Goal: Task Accomplishment & Management: Use online tool/utility

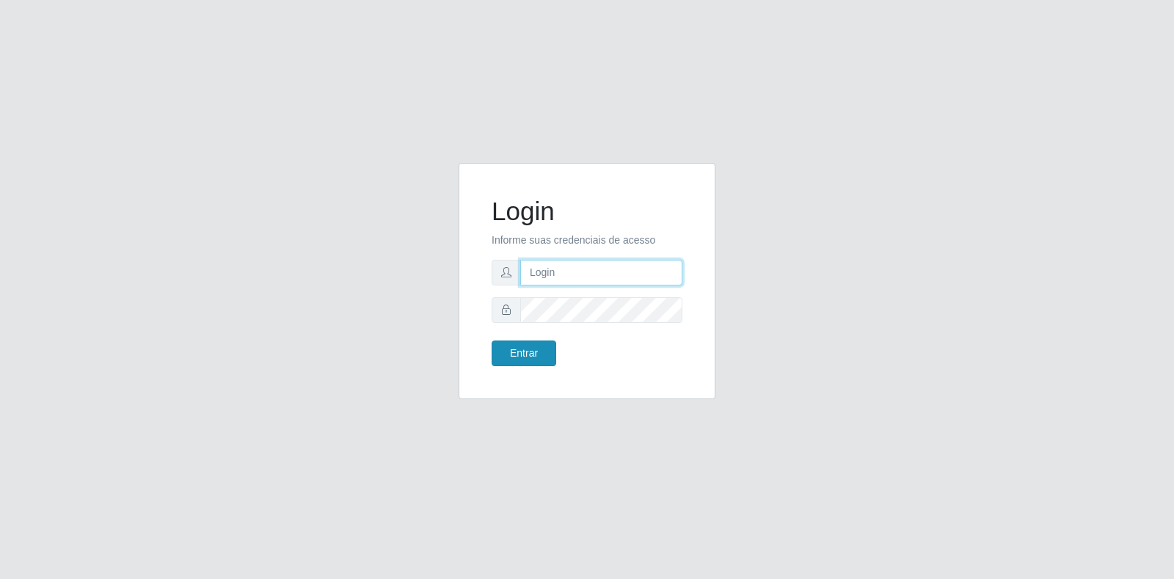
type input "[EMAIL_ADDRESS][DOMAIN_NAME]"
drag, startPoint x: 544, startPoint y: 345, endPoint x: 531, endPoint y: 350, distance: 13.5
click at [540, 347] on button "Entrar" at bounding box center [524, 354] width 65 height 26
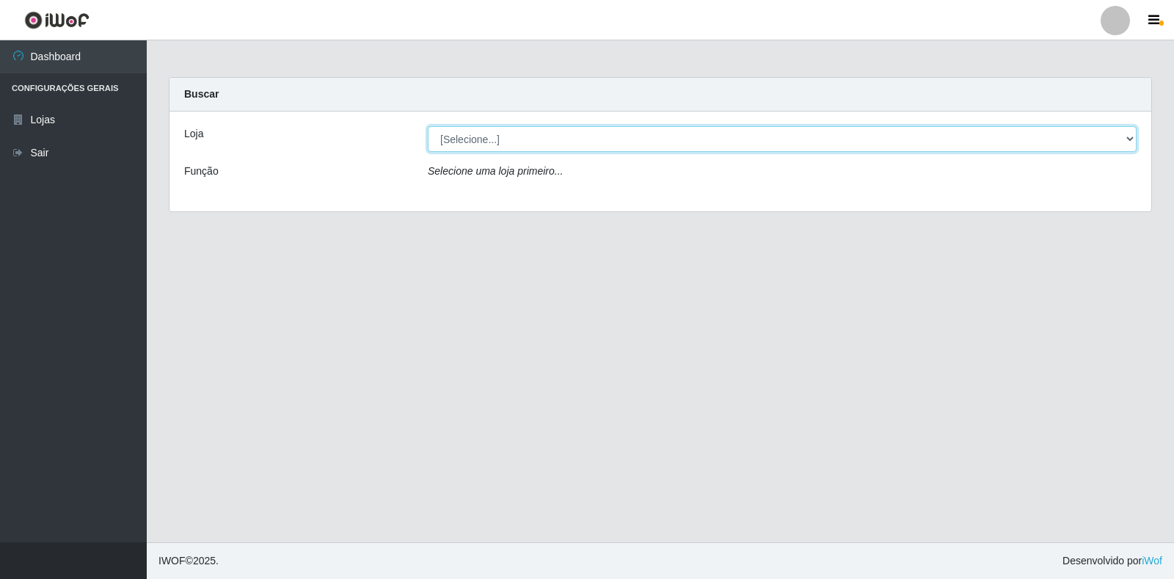
click at [612, 145] on select "[Selecione...] Atacado Vem - Loja 30 Laranjeiras Velha" at bounding box center [782, 139] width 709 height 26
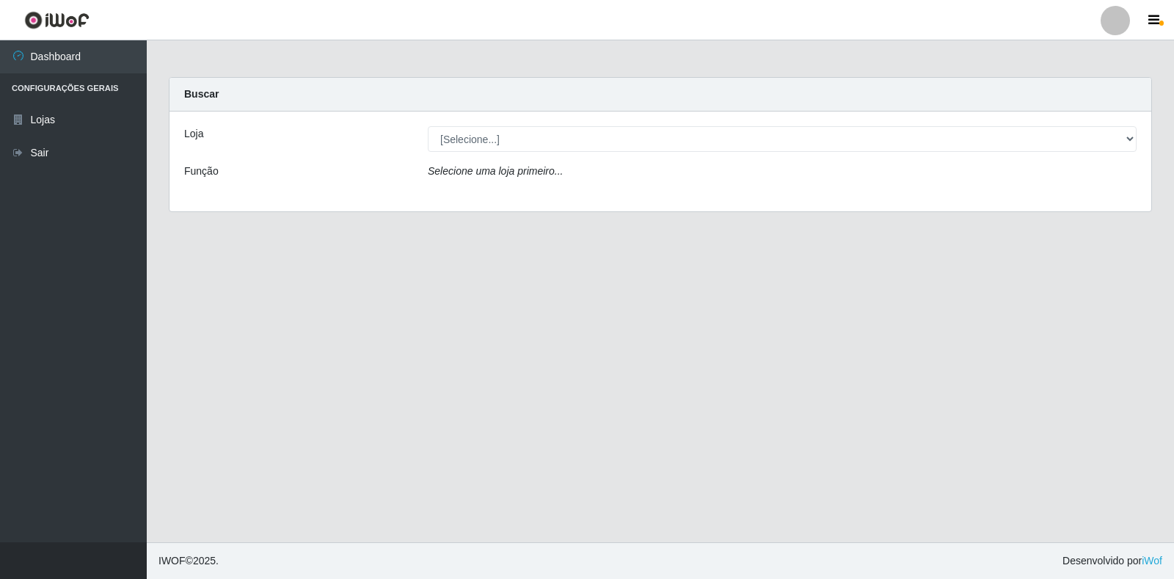
click at [614, 191] on div "Loja [Selecione...] Atacado Vem - Loja 30 Laranjeiras Velha Função Selecione um…" at bounding box center [661, 162] width 982 height 100
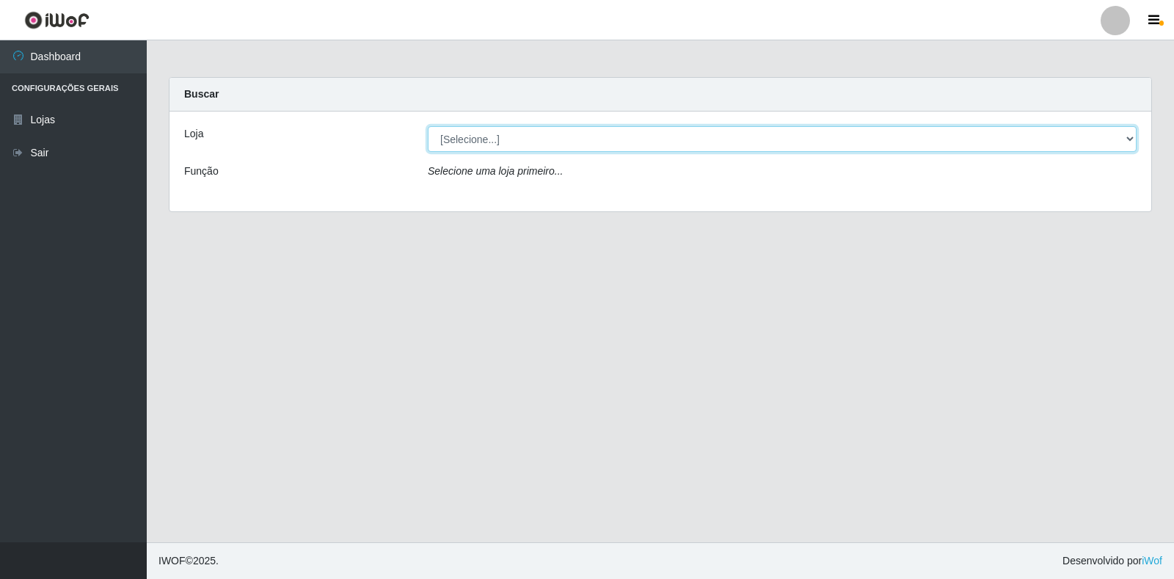
click at [609, 144] on select "[Selecione...] Atacado Vem - Loja 30 Laranjeiras Velha" at bounding box center [782, 139] width 709 height 26
select select "495"
click at [428, 126] on select "[Selecione...] Atacado Vem - Loja 30 Laranjeiras Velha" at bounding box center [782, 139] width 709 height 26
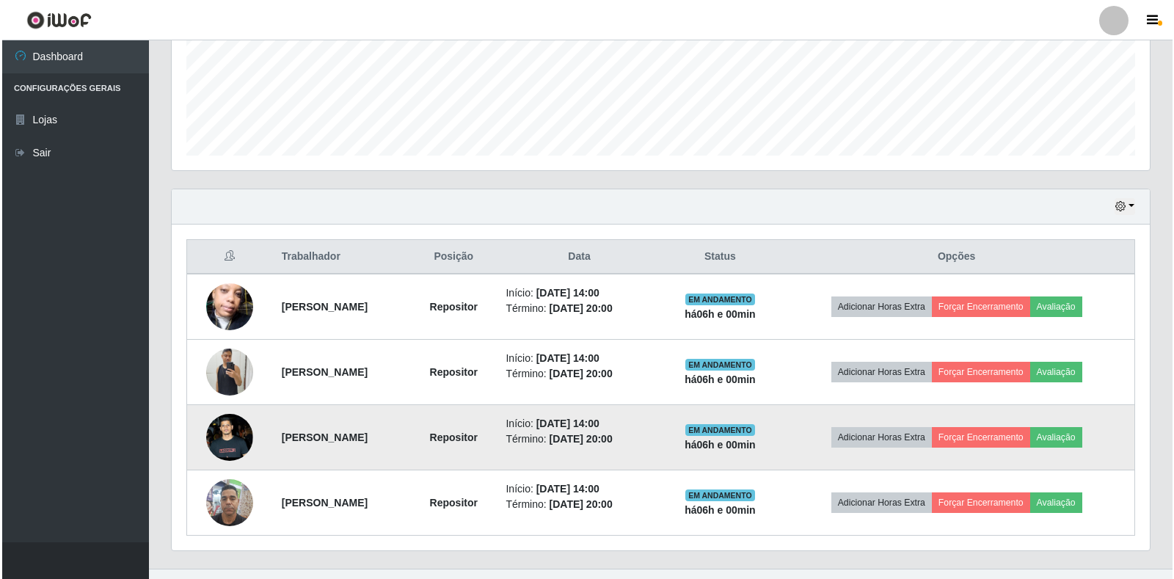
scroll to position [396, 0]
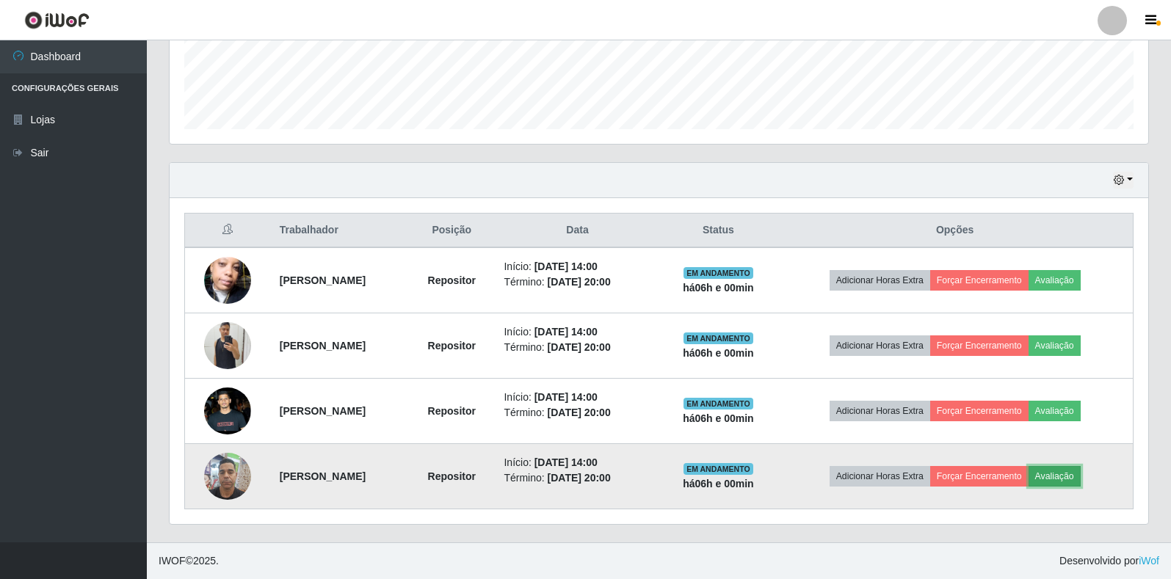
click at [1069, 471] on button "Avaliação" at bounding box center [1054, 476] width 52 height 21
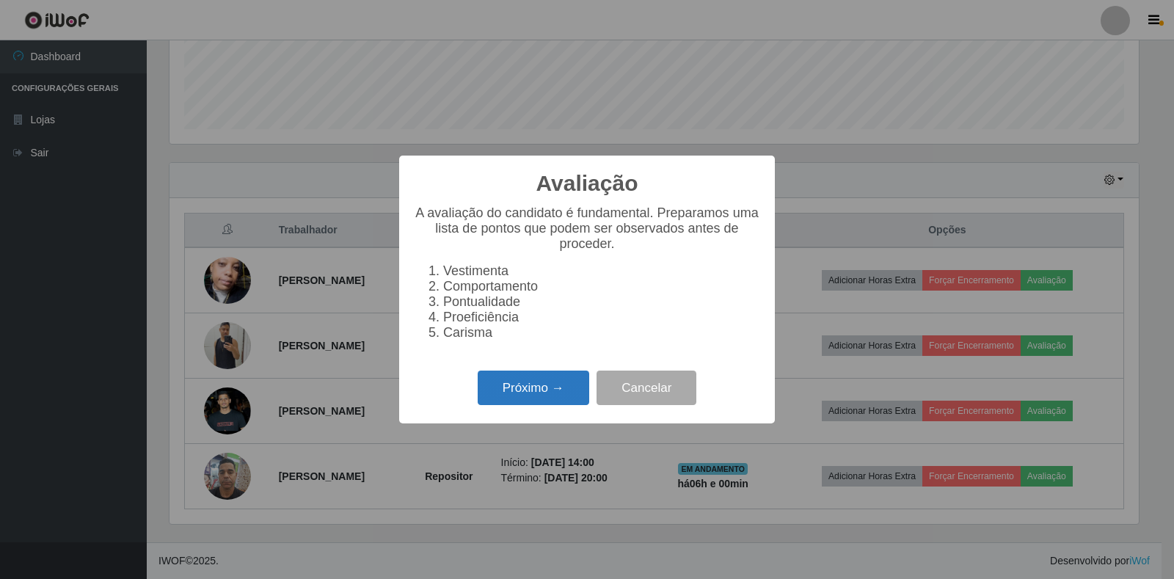
click at [564, 387] on button "Próximo →" at bounding box center [534, 388] width 112 height 35
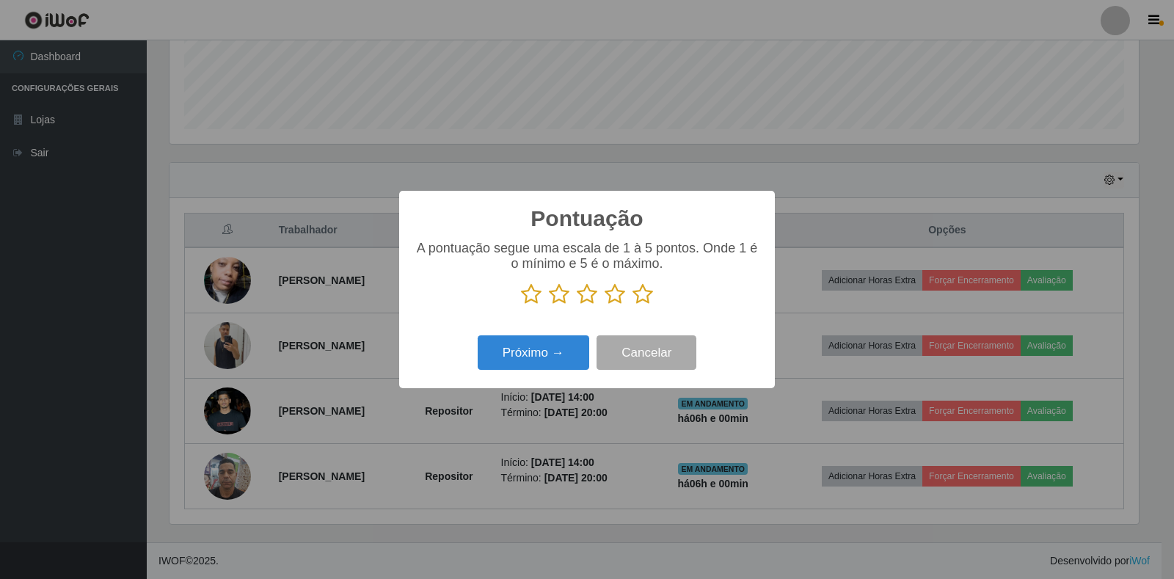
scroll to position [733743, 733078]
click at [611, 293] on icon at bounding box center [615, 294] width 21 height 22
click at [605, 305] on input "radio" at bounding box center [605, 305] width 0 height 0
click at [547, 355] on button "Próximo →" at bounding box center [534, 352] width 112 height 35
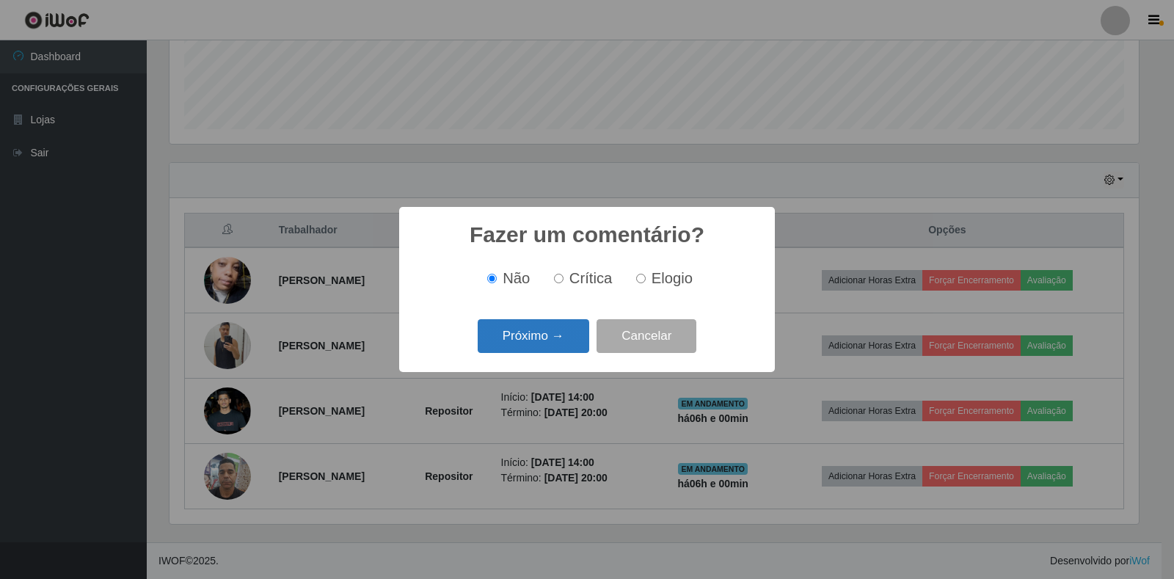
click at [548, 349] on button "Próximo →" at bounding box center [534, 336] width 112 height 35
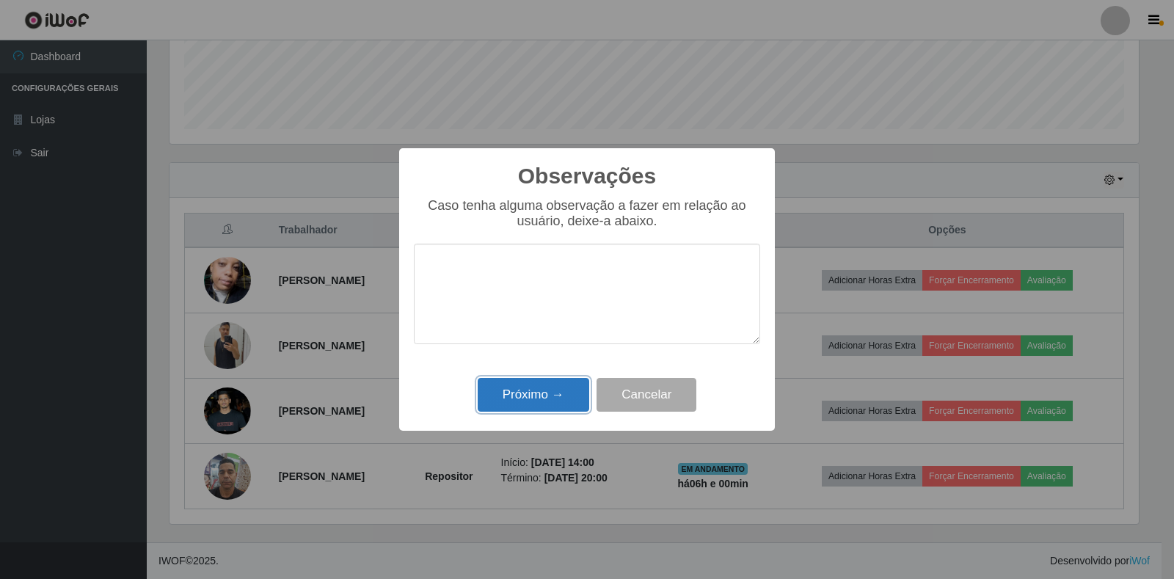
click at [558, 393] on button "Próximo →" at bounding box center [534, 395] width 112 height 35
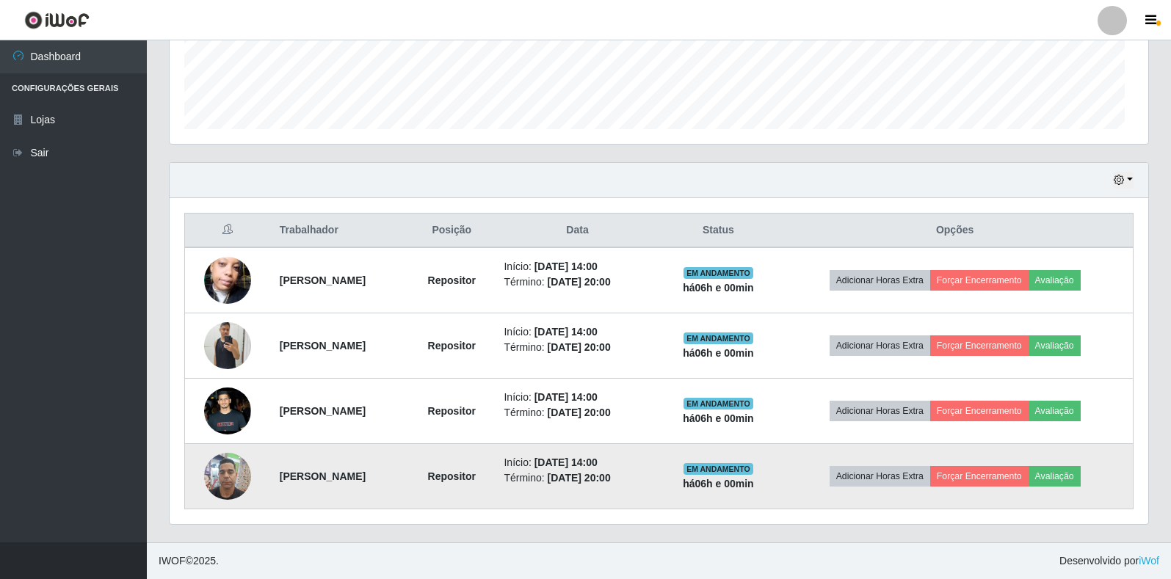
scroll to position [305, 978]
click at [996, 473] on button "Forçar Encerramento" at bounding box center [979, 476] width 98 height 21
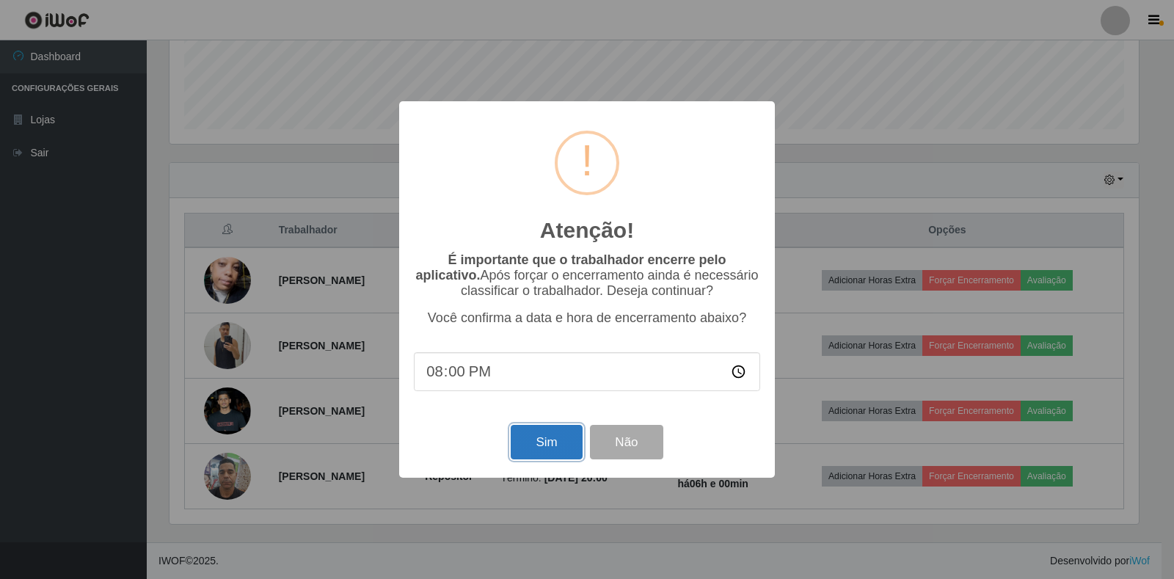
click at [546, 436] on button "Sim" at bounding box center [546, 442] width 71 height 35
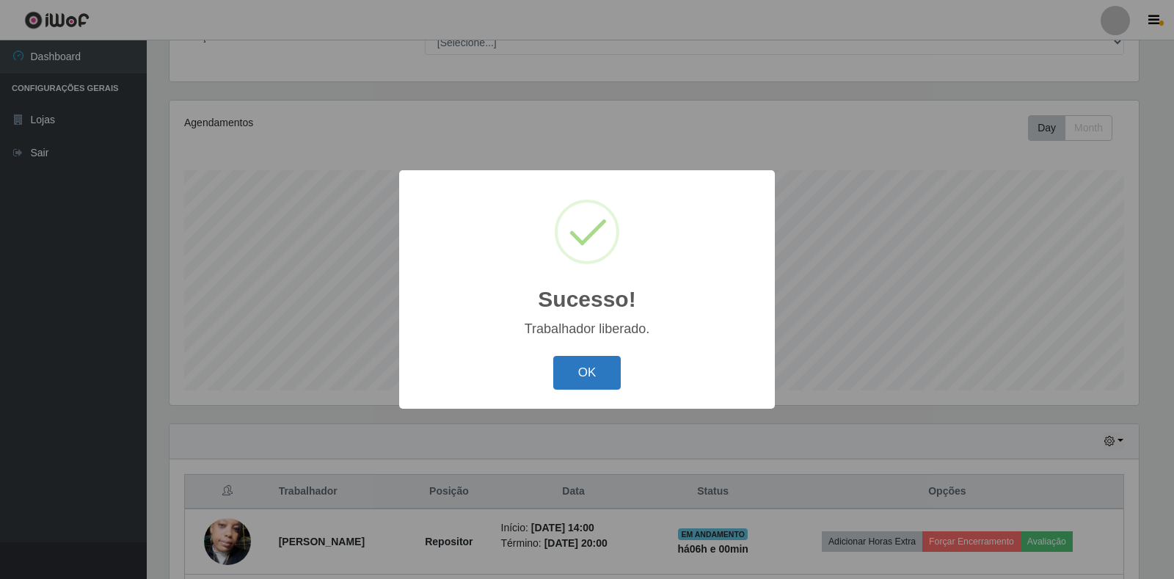
click at [571, 376] on button "OK" at bounding box center [587, 373] width 68 height 35
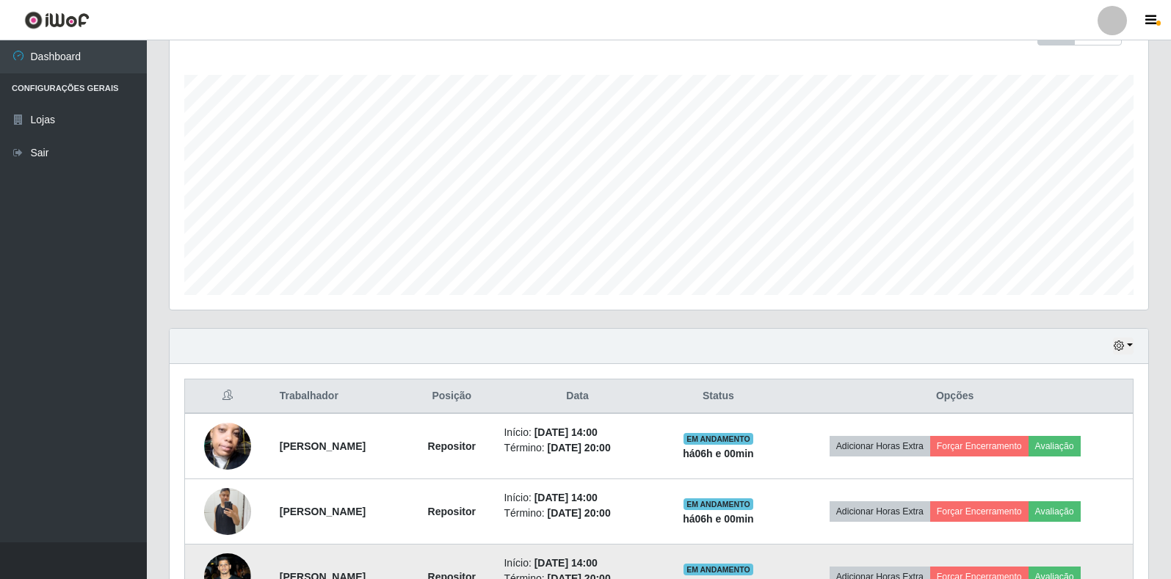
scroll to position [330, 0]
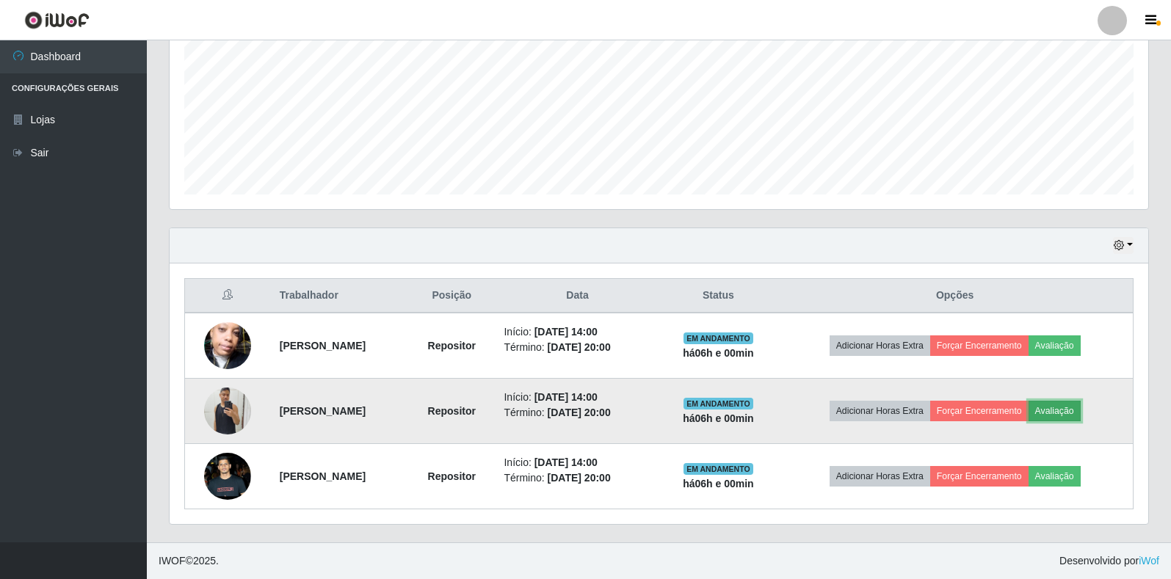
click at [1065, 410] on button "Avaliação" at bounding box center [1054, 411] width 52 height 21
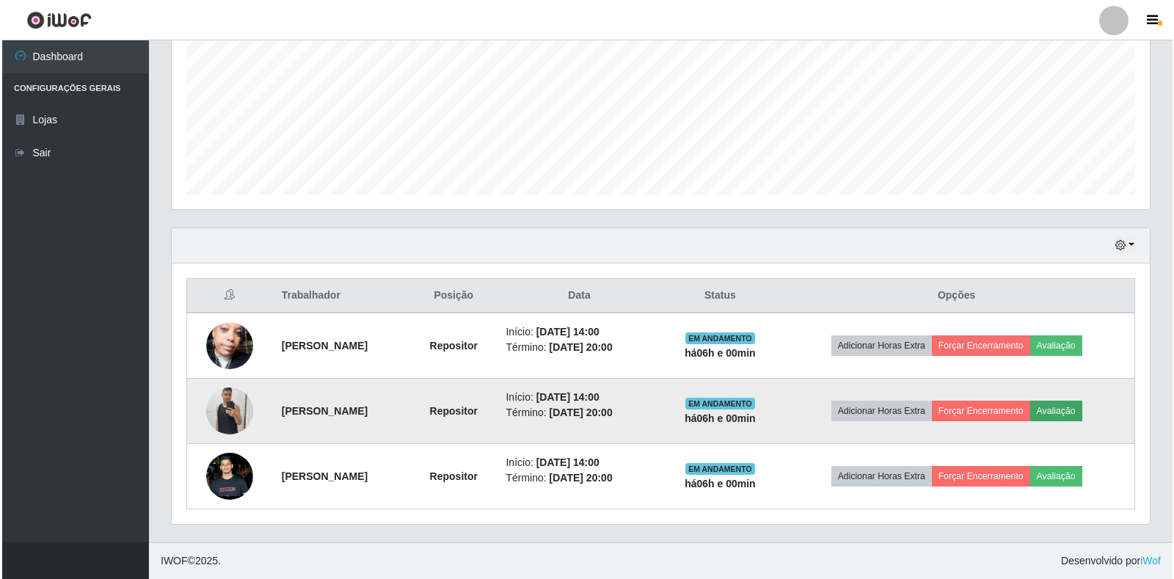
scroll to position [305, 970]
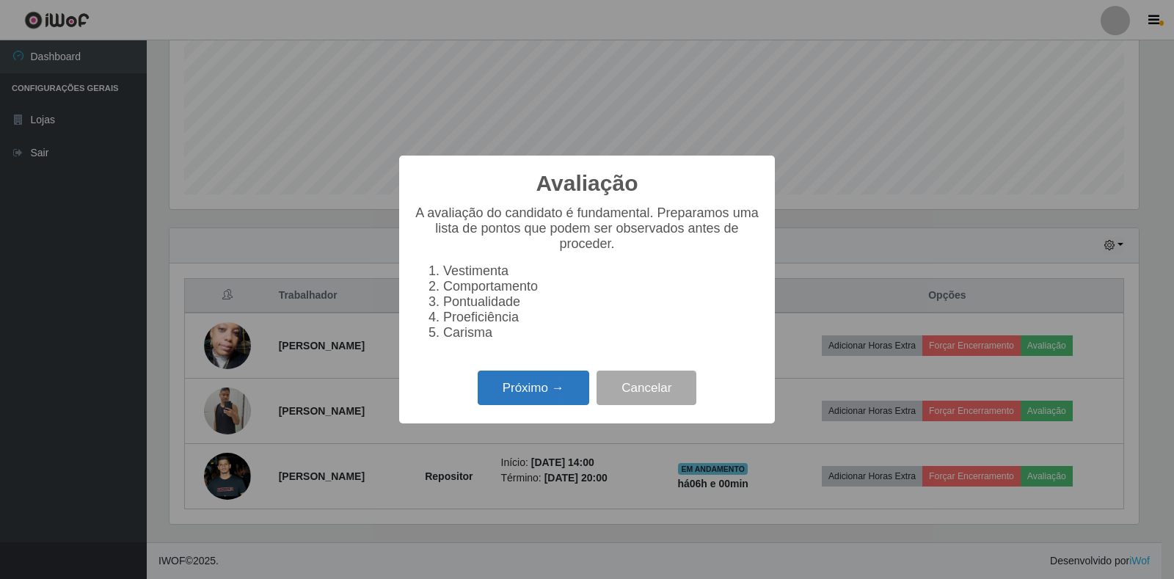
click at [509, 391] on button "Próximo →" at bounding box center [534, 388] width 112 height 35
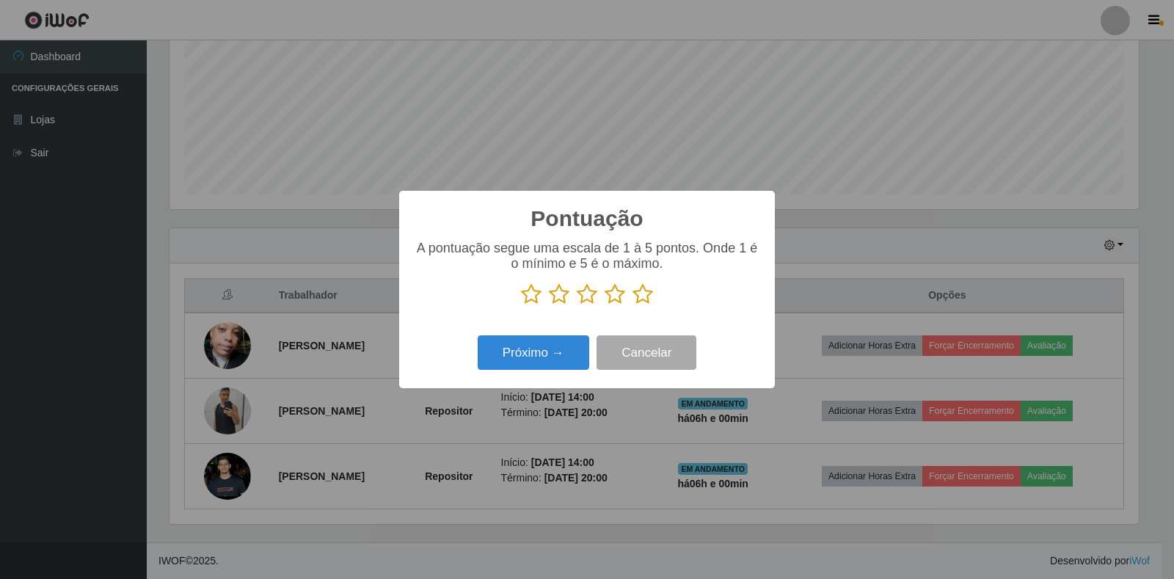
click at [634, 299] on icon at bounding box center [643, 294] width 21 height 22
click at [633, 305] on input "radio" at bounding box center [633, 305] width 0 height 0
click at [504, 355] on button "Próximo →" at bounding box center [534, 352] width 112 height 35
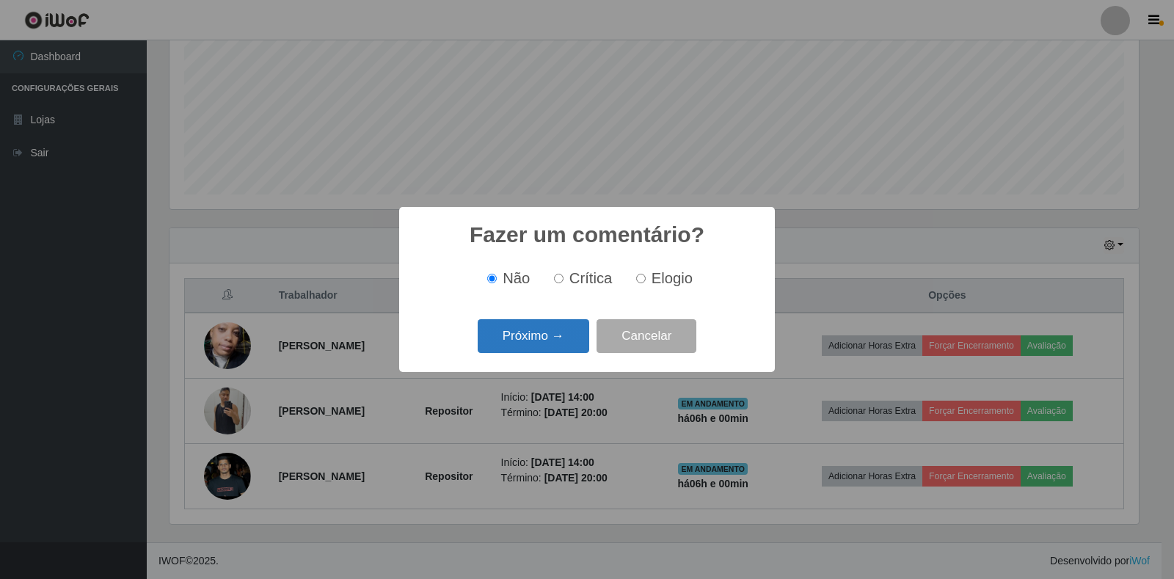
click at [555, 338] on button "Próximo →" at bounding box center [534, 336] width 112 height 35
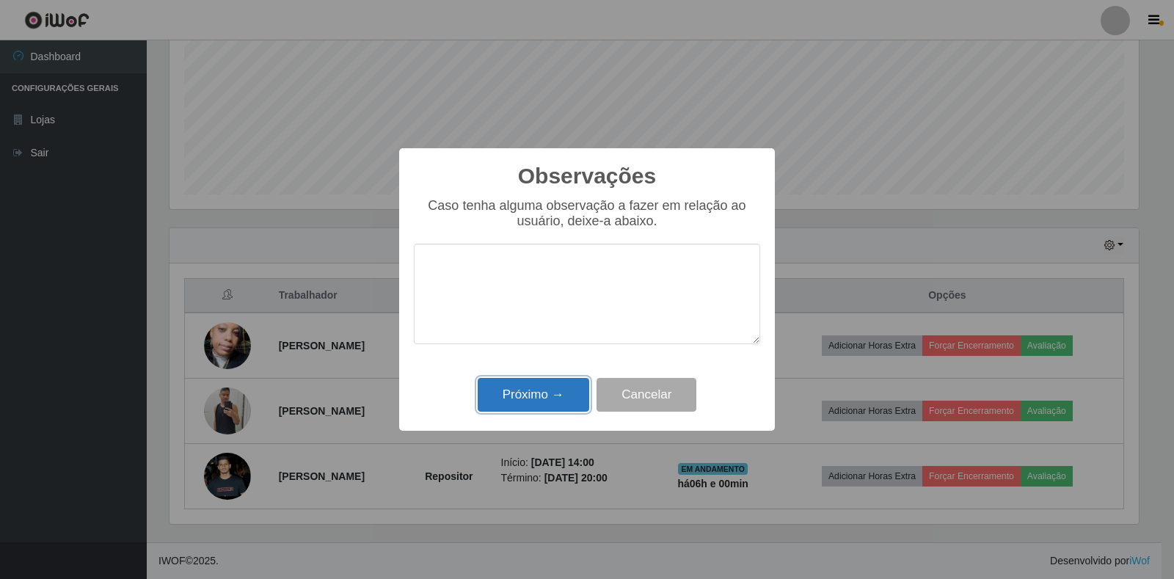
click at [507, 397] on button "Próximo →" at bounding box center [534, 395] width 112 height 35
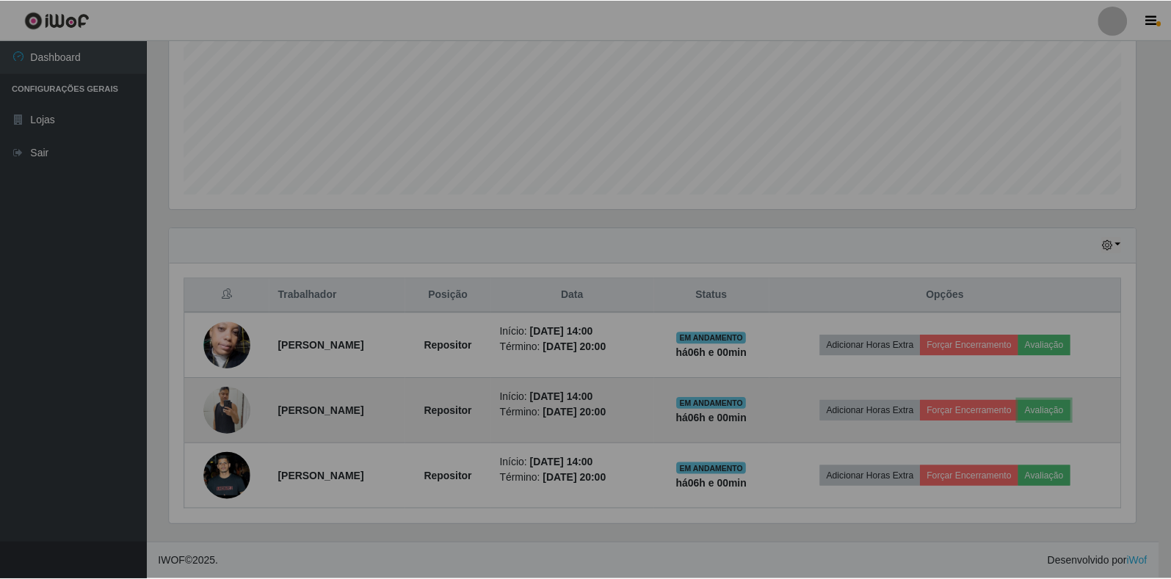
scroll to position [305, 978]
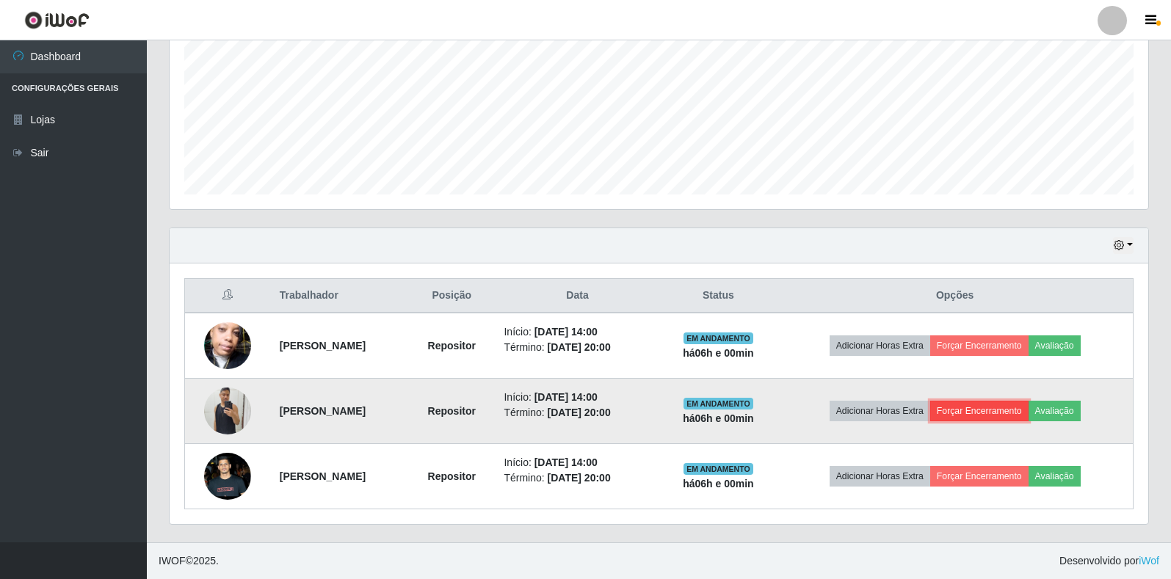
click at [1002, 413] on button "Forçar Encerramento" at bounding box center [979, 411] width 98 height 21
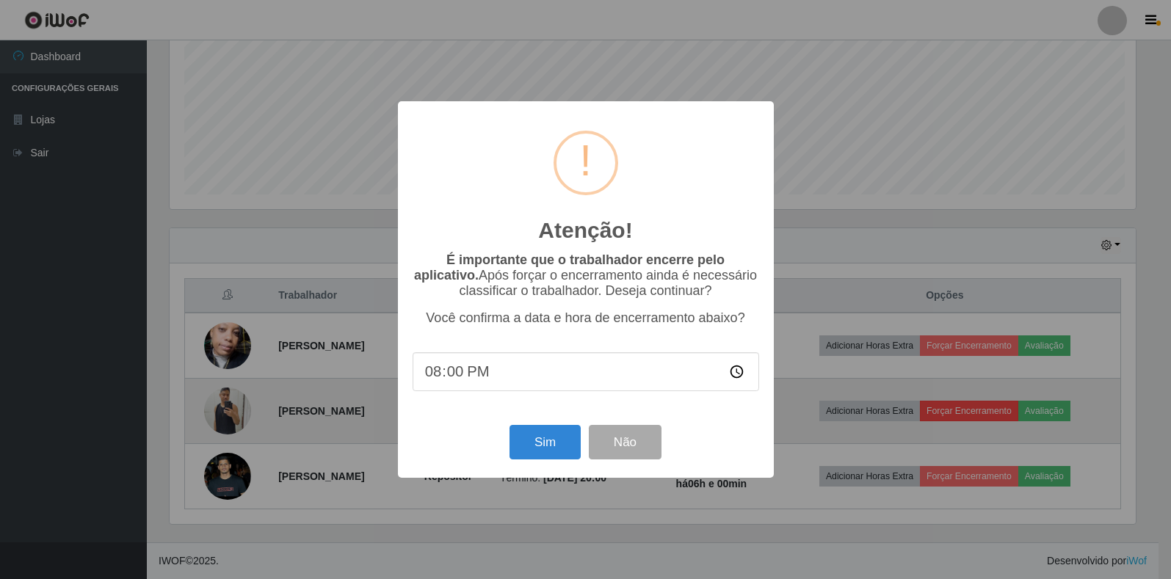
scroll to position [305, 970]
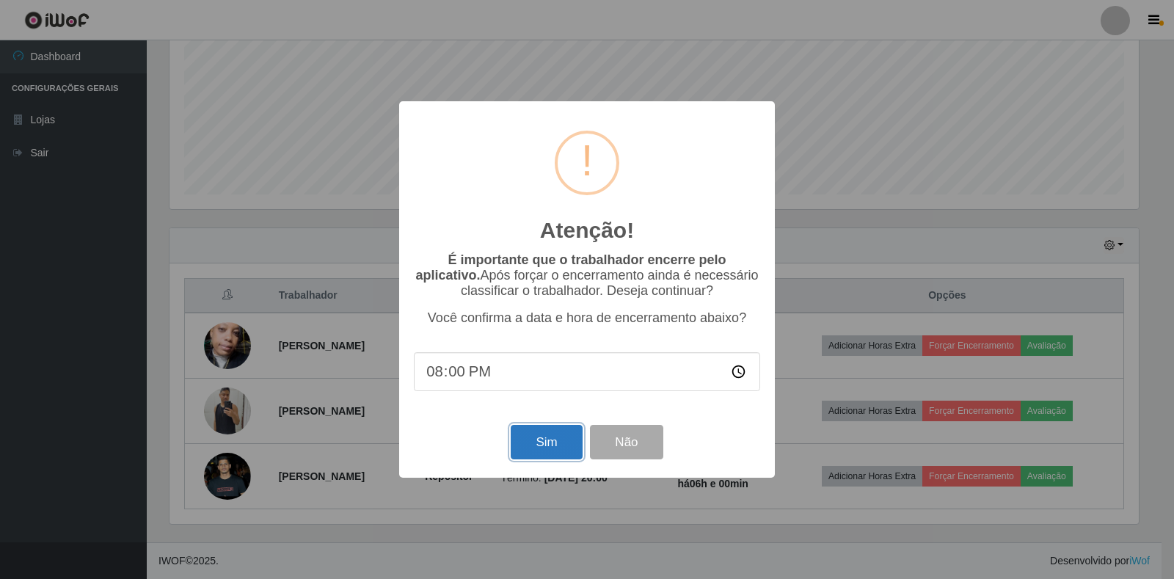
click at [527, 451] on button "Sim" at bounding box center [546, 442] width 71 height 35
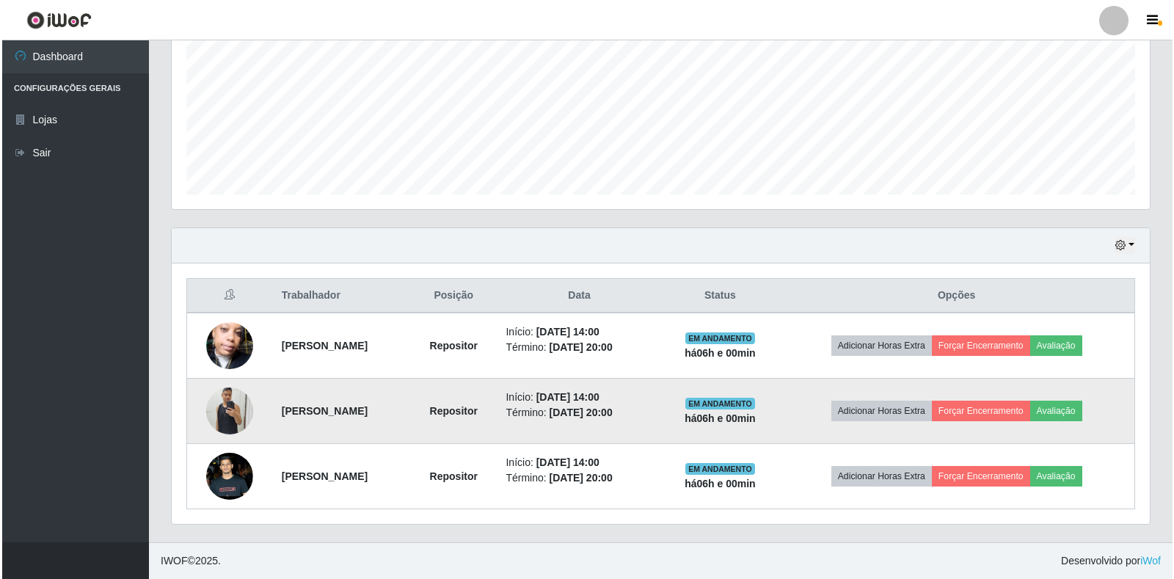
scroll to position [0, 0]
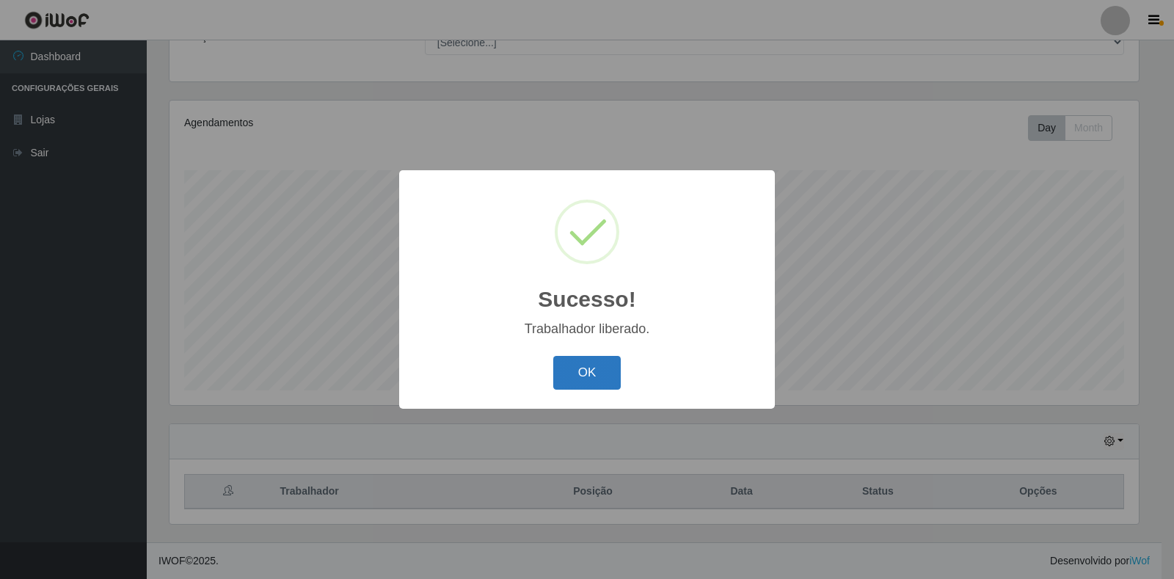
click at [577, 376] on button "OK" at bounding box center [587, 373] width 68 height 35
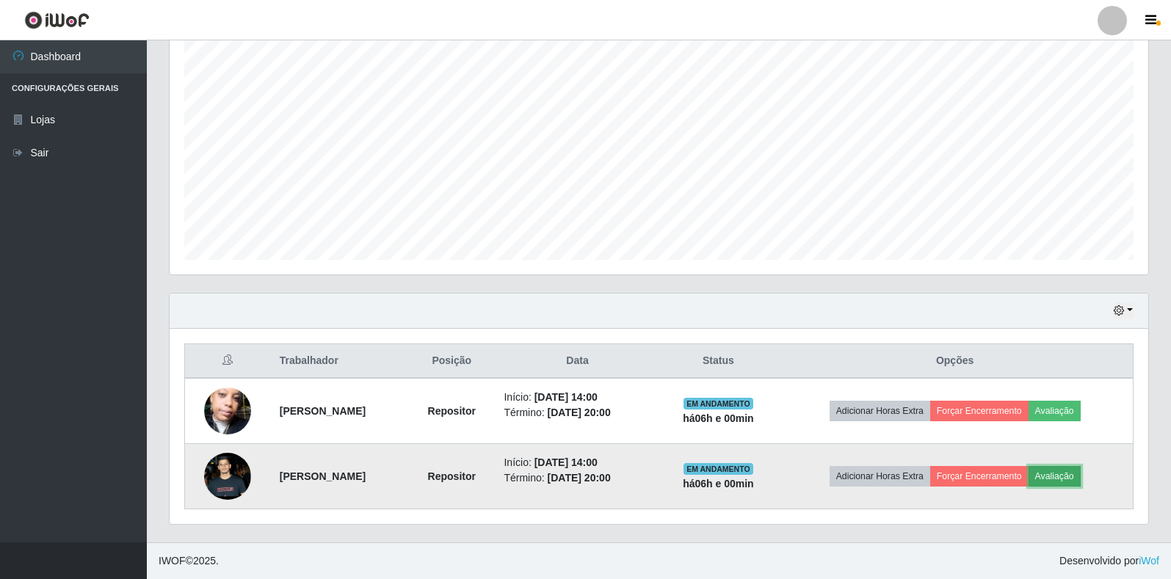
click at [1064, 471] on button "Avaliação" at bounding box center [1054, 476] width 52 height 21
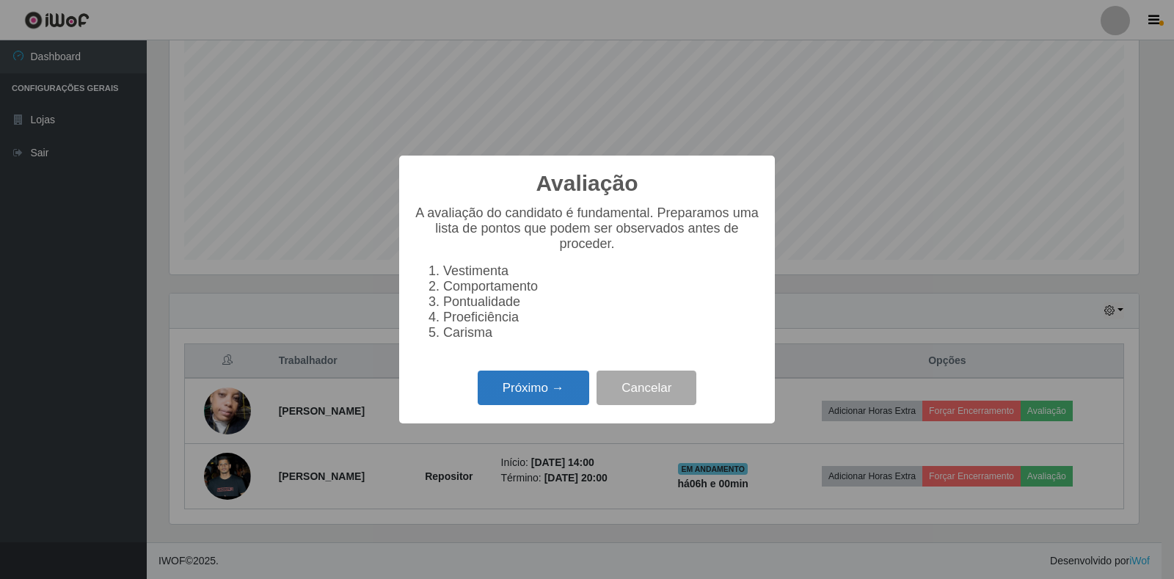
click at [529, 404] on button "Próximo →" at bounding box center [534, 388] width 112 height 35
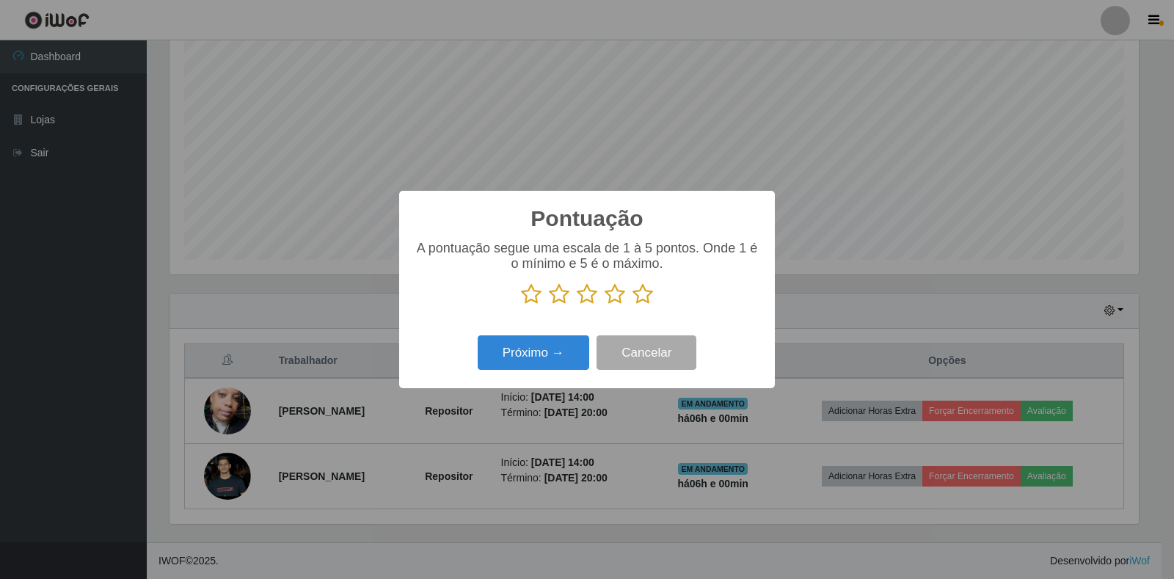
click at [637, 298] on icon at bounding box center [643, 294] width 21 height 22
click at [633, 305] on input "radio" at bounding box center [633, 305] width 0 height 0
click at [517, 349] on button "Próximo →" at bounding box center [534, 352] width 112 height 35
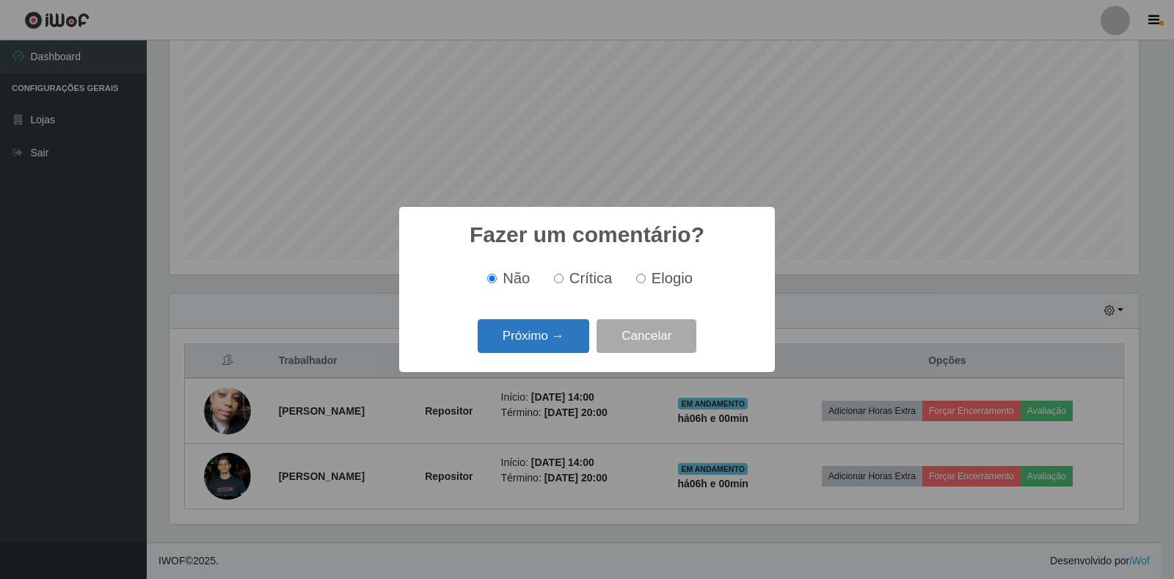
click at [539, 334] on button "Próximo →" at bounding box center [534, 336] width 112 height 35
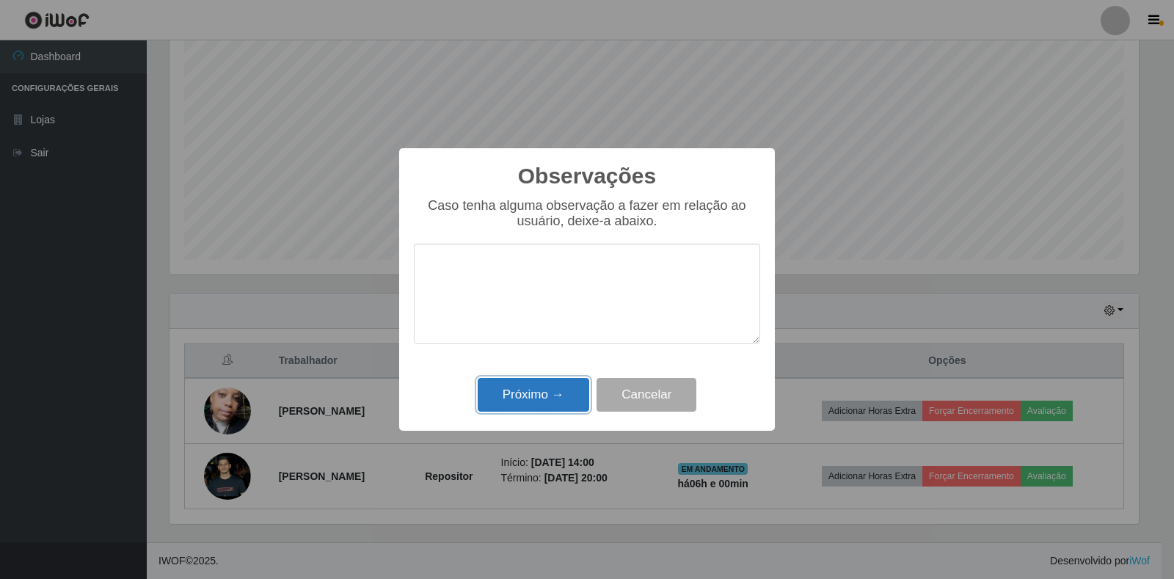
click at [564, 394] on button "Próximo →" at bounding box center [534, 395] width 112 height 35
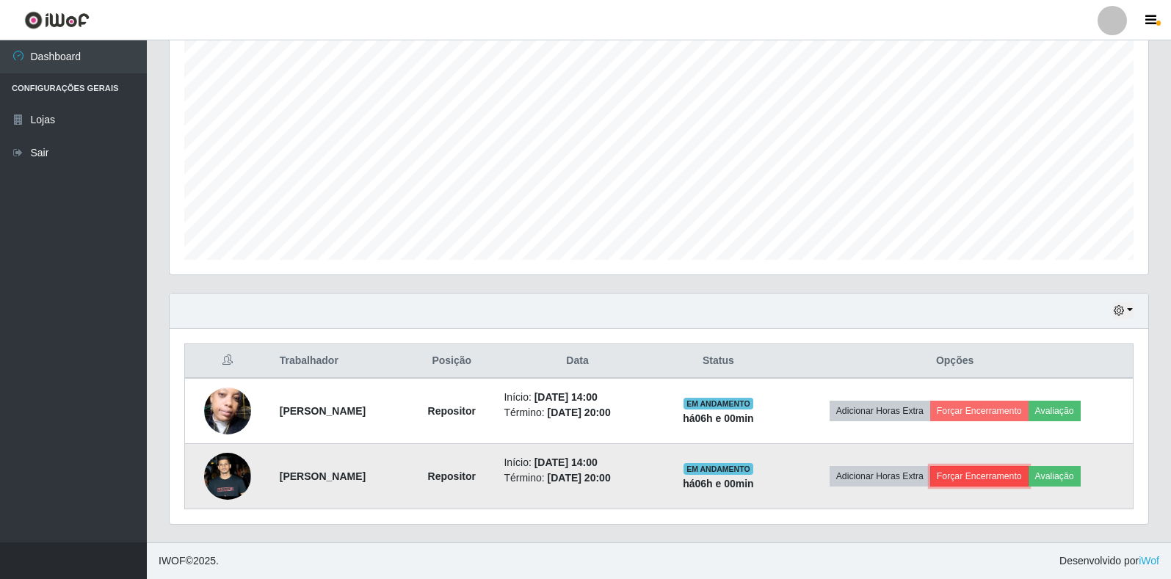
click at [977, 482] on button "Forçar Encerramento" at bounding box center [979, 476] width 98 height 21
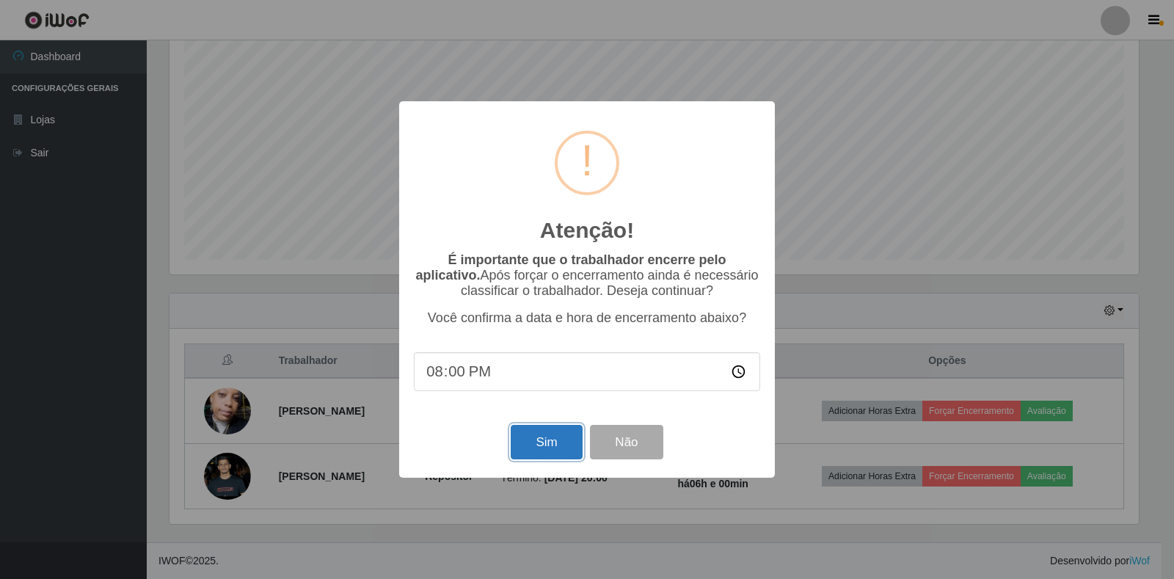
click at [562, 441] on button "Sim" at bounding box center [546, 442] width 71 height 35
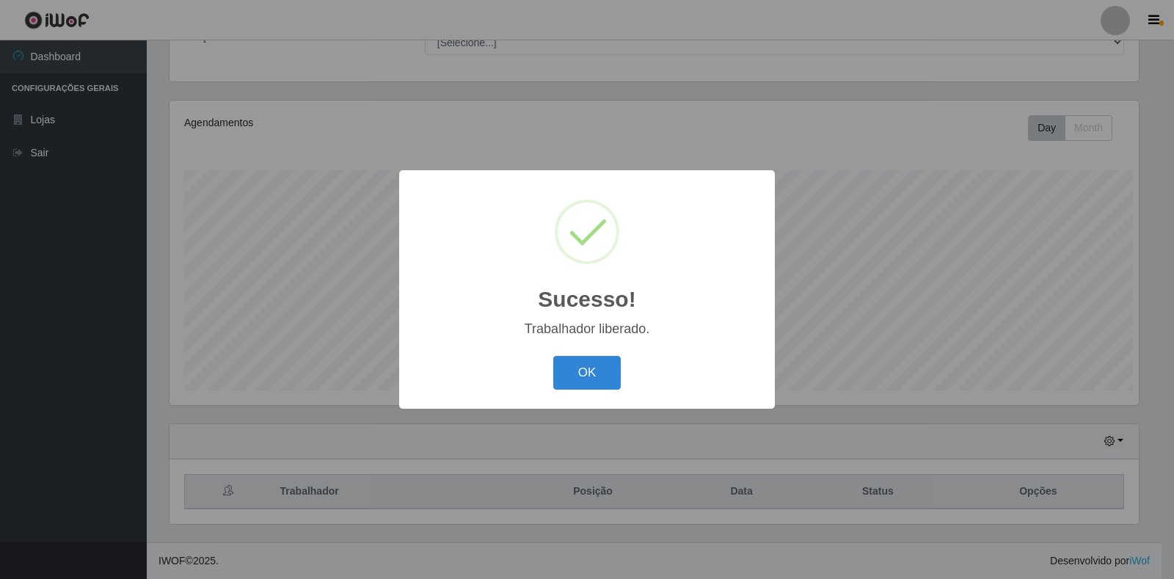
click at [1061, 412] on div "Sucesso! × Trabalhador liberado. OK Cancel" at bounding box center [587, 289] width 1174 height 579
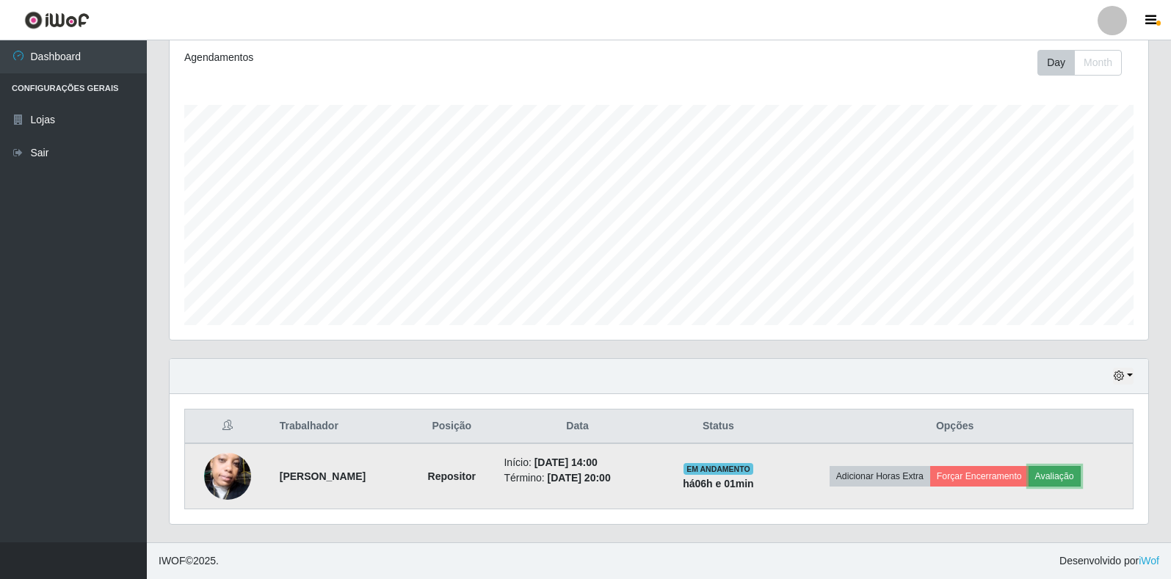
click at [1063, 476] on button "Avaliação" at bounding box center [1054, 476] width 52 height 21
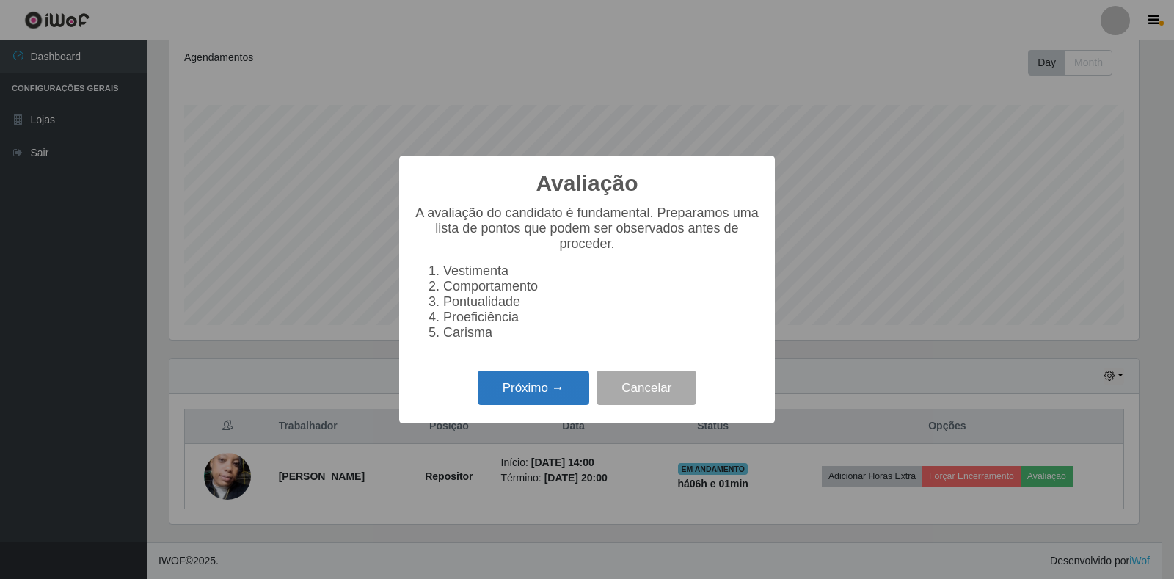
click at [522, 399] on button "Próximo →" at bounding box center [534, 388] width 112 height 35
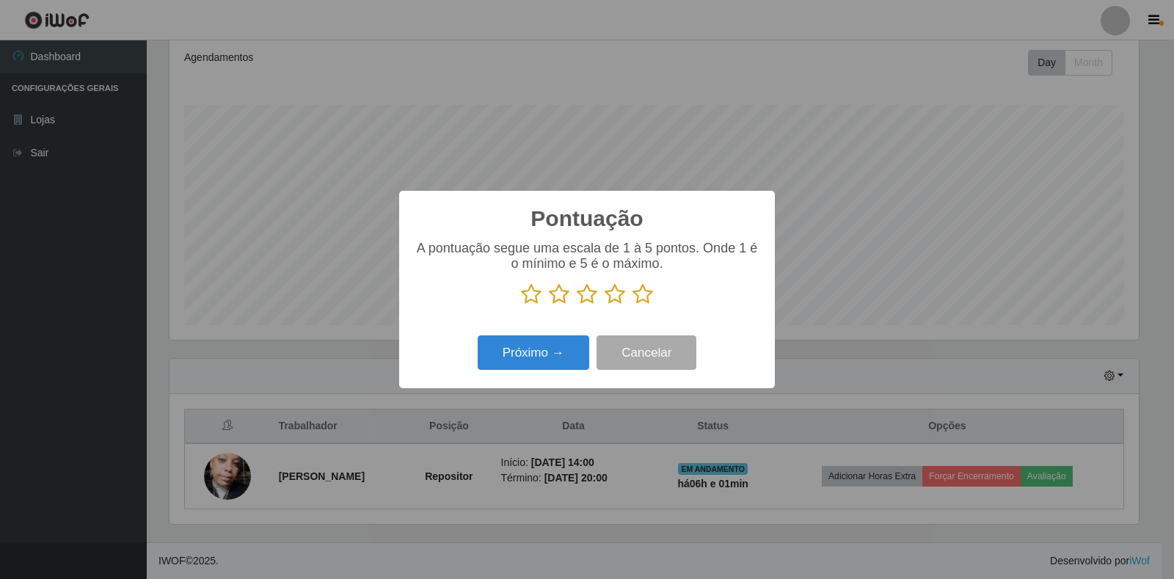
click at [642, 297] on icon at bounding box center [643, 294] width 21 height 22
click at [633, 305] on input "radio" at bounding box center [633, 305] width 0 height 0
click at [534, 352] on button "Próximo →" at bounding box center [534, 352] width 112 height 35
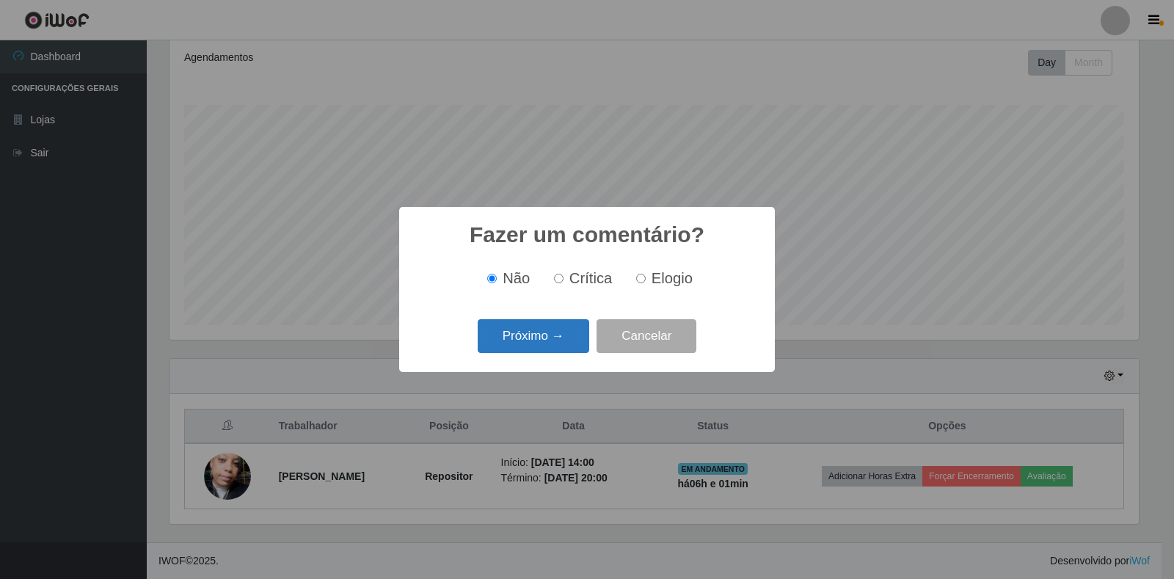
click at [540, 346] on button "Próximo →" at bounding box center [534, 336] width 112 height 35
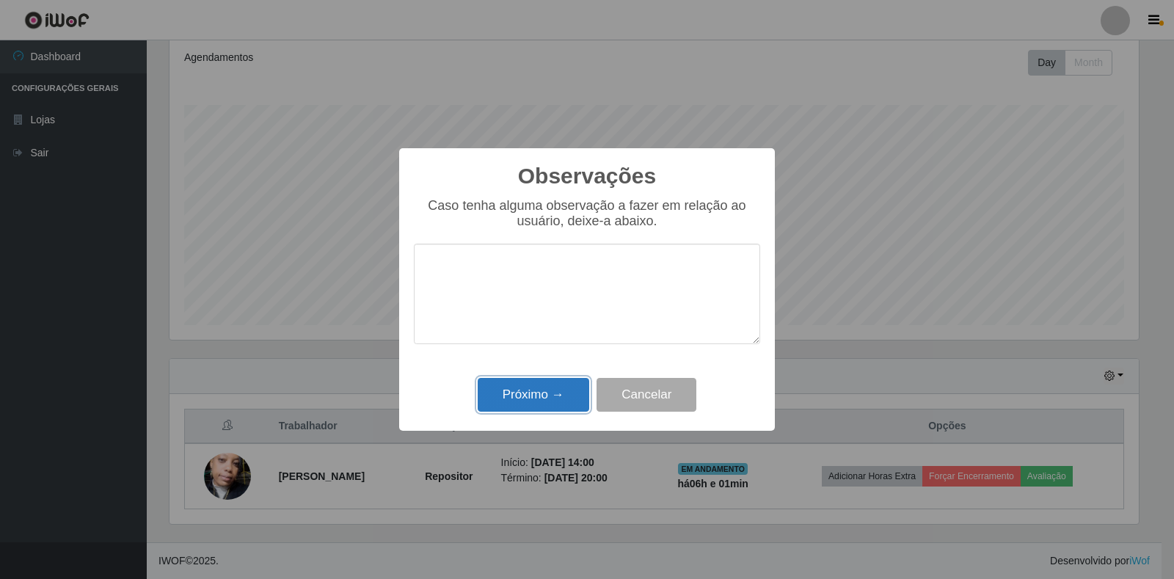
click at [558, 398] on button "Próximo →" at bounding box center [534, 395] width 112 height 35
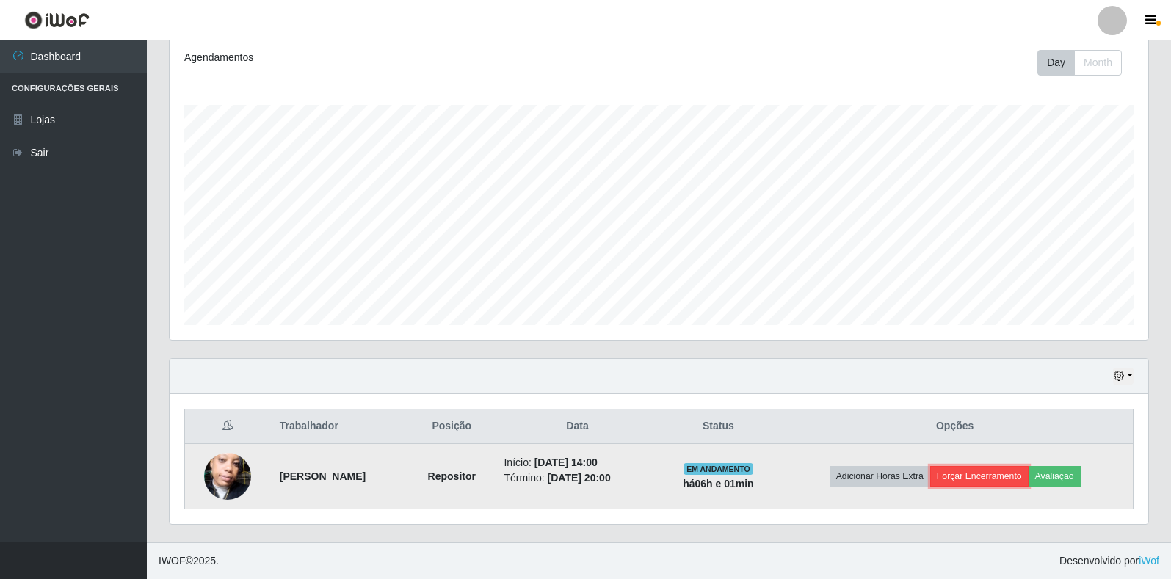
click at [970, 479] on button "Forçar Encerramento" at bounding box center [979, 476] width 98 height 21
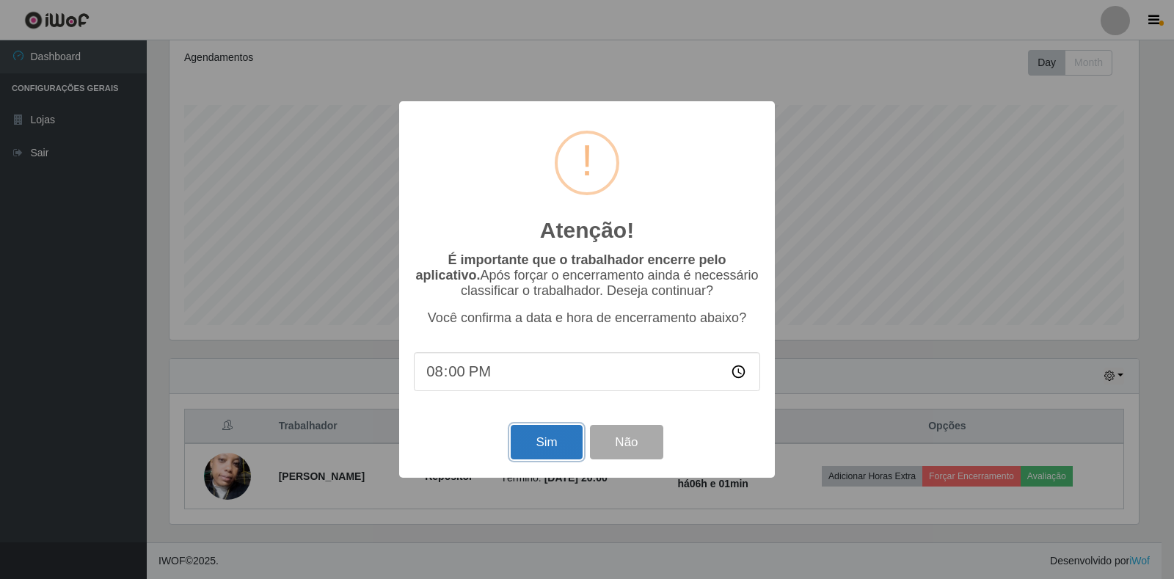
click at [524, 443] on button "Sim" at bounding box center [546, 442] width 71 height 35
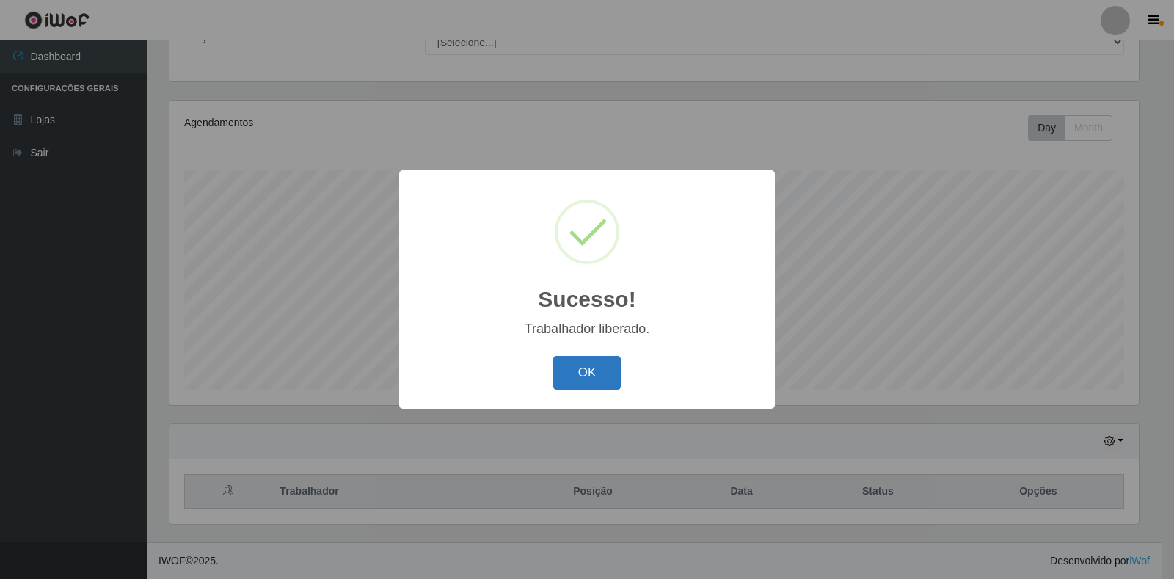
click at [586, 377] on button "OK" at bounding box center [587, 373] width 68 height 35
